Goal: Use online tool/utility

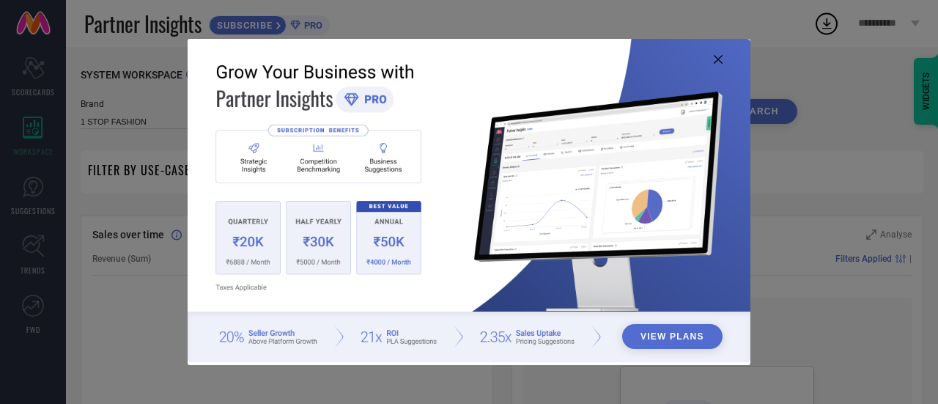
click at [721, 59] on icon at bounding box center [718, 59] width 9 height 9
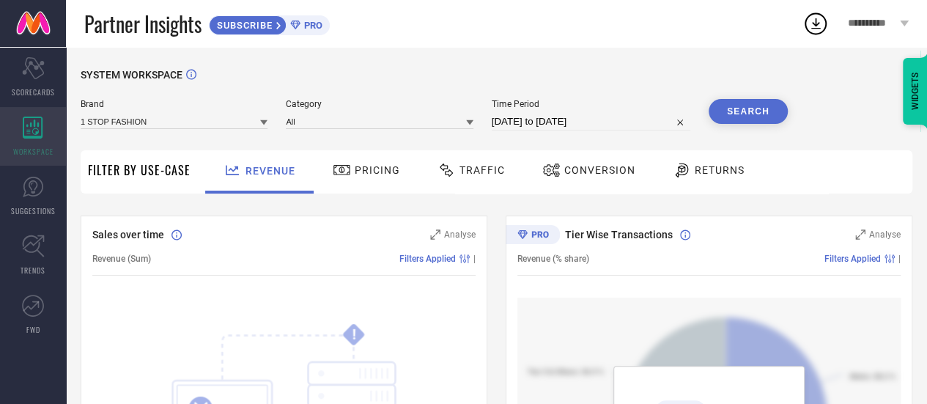
click at [38, 131] on icon at bounding box center [33, 128] width 20 height 22
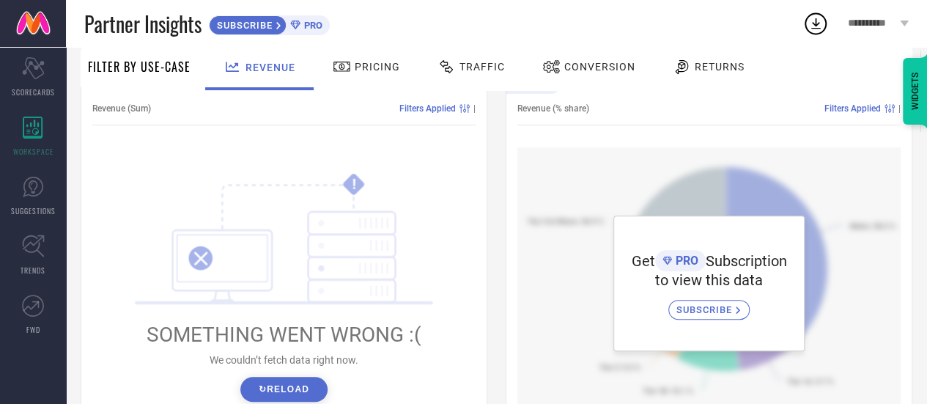
scroll to position [109, 0]
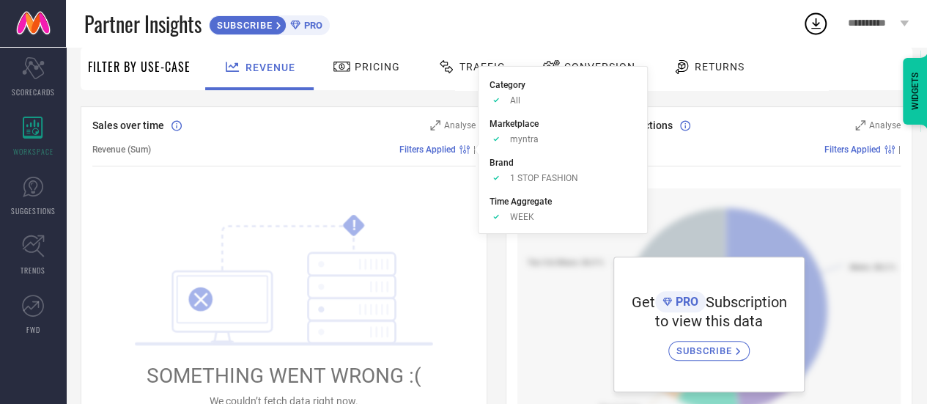
click at [440, 154] on span "Filters Applied" at bounding box center [428, 149] width 56 height 10
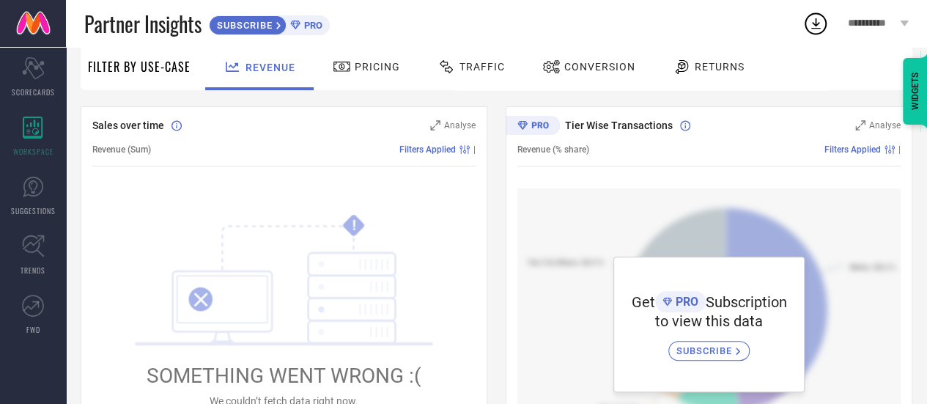
click at [430, 127] on div "Analyse" at bounding box center [451, 125] width 49 height 15
click at [439, 124] on icon at bounding box center [435, 125] width 10 height 10
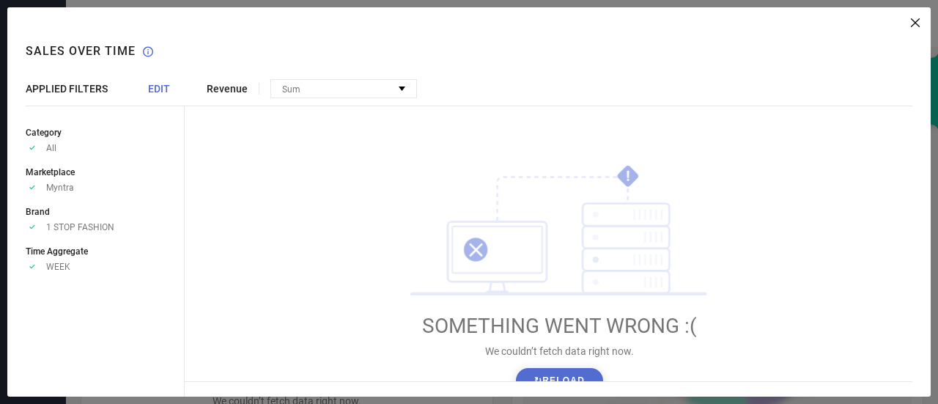
drag, startPoint x: 158, startPoint y: 89, endPoint x: 914, endPoint y: 23, distance: 758.1
click at [914, 23] on icon at bounding box center [915, 22] width 9 height 9
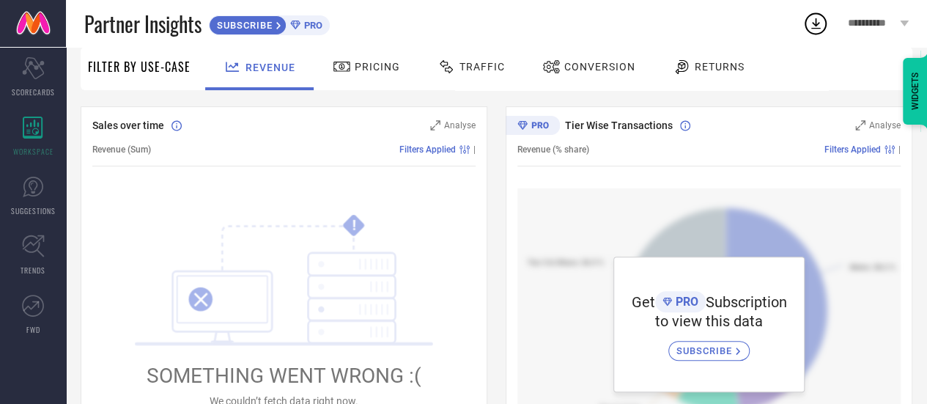
scroll to position [0, 0]
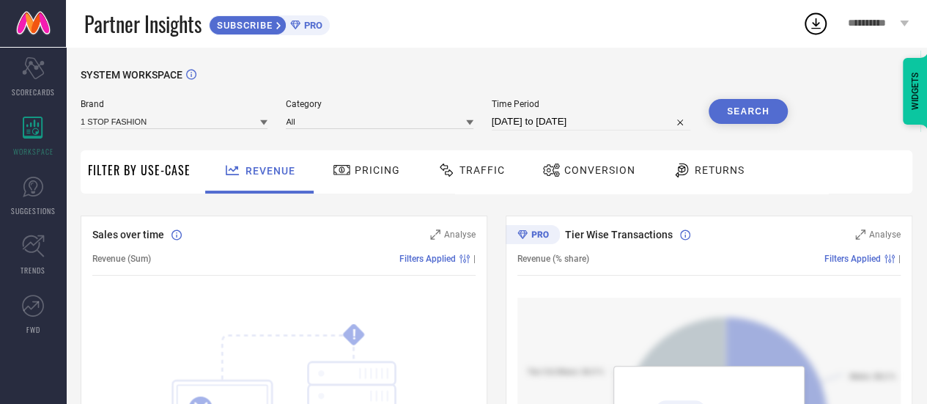
click at [265, 126] on icon at bounding box center [263, 122] width 7 height 7
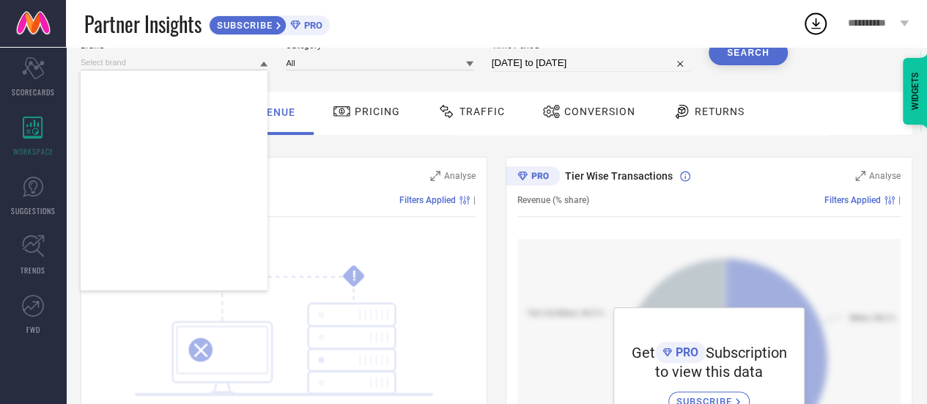
scroll to position [231154, 0]
